Goal: Task Accomplishment & Management: Use online tool/utility

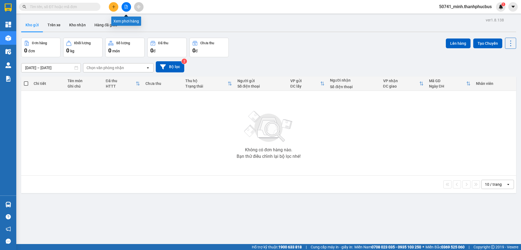
click at [125, 6] on icon "file-add" at bounding box center [126, 7] width 3 height 4
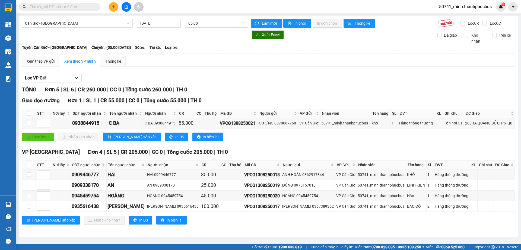
click at [152, 20] on input "[DATE]" at bounding box center [156, 23] width 32 height 6
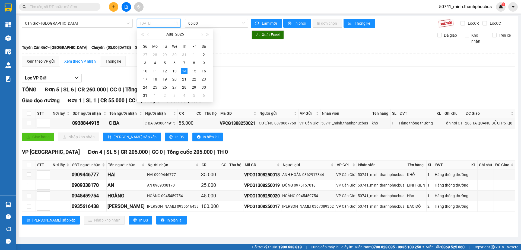
click at [171, 69] on td "13" at bounding box center [175, 71] width 10 height 8
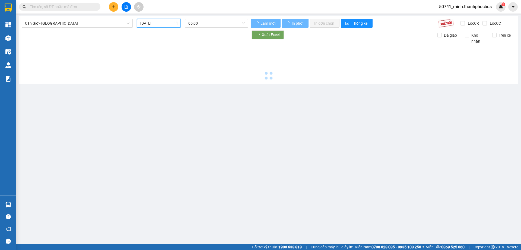
type input "13/08/2025"
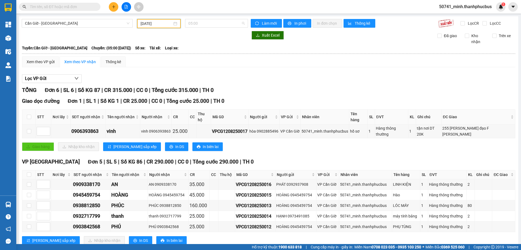
click at [206, 24] on span "05:00" at bounding box center [216, 23] width 56 height 8
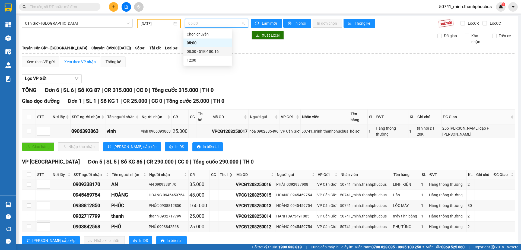
click at [197, 51] on div "08:00 - 51B-180.16" at bounding box center [208, 52] width 42 height 6
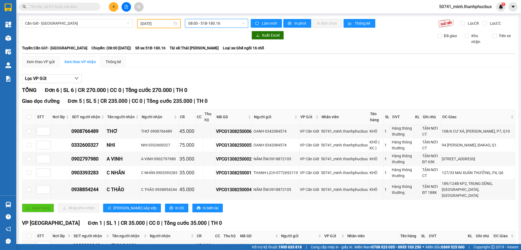
click at [211, 22] on span "08:00 - 51B-180.16" at bounding box center [216, 23] width 56 height 8
click at [193, 59] on div "12:00" at bounding box center [208, 60] width 42 height 6
